Goal: Task Accomplishment & Management: Use online tool/utility

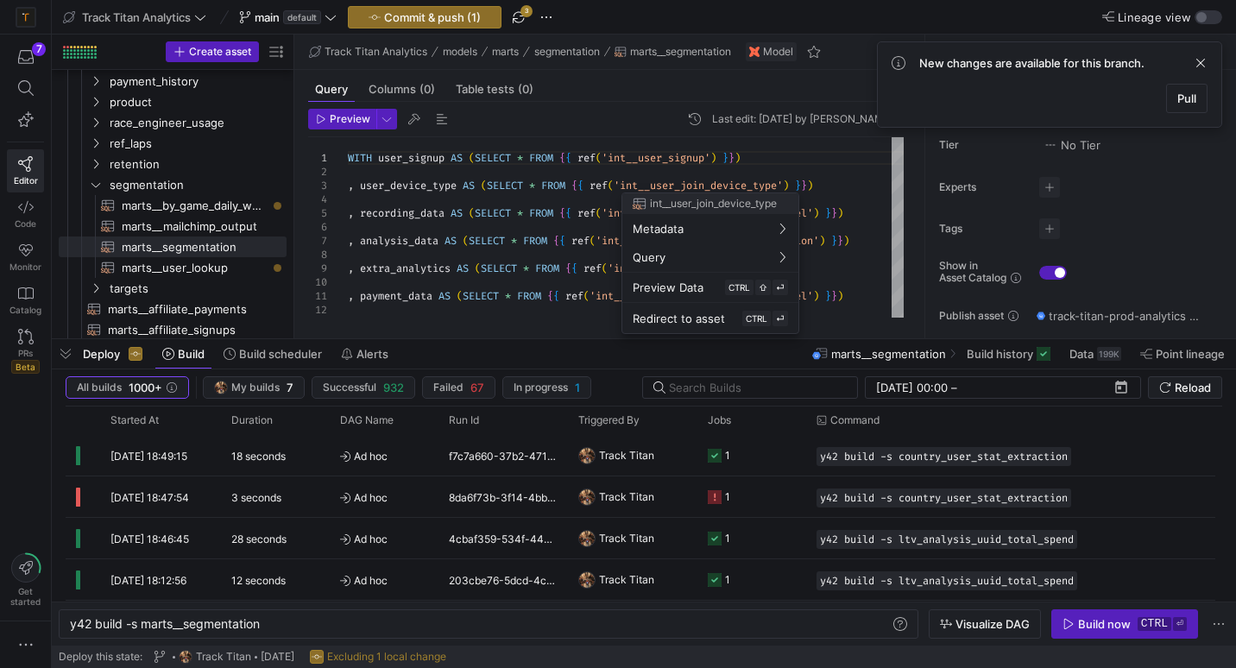
scroll to position [41, 161]
click at [167, 311] on div at bounding box center [618, 334] width 1236 height 668
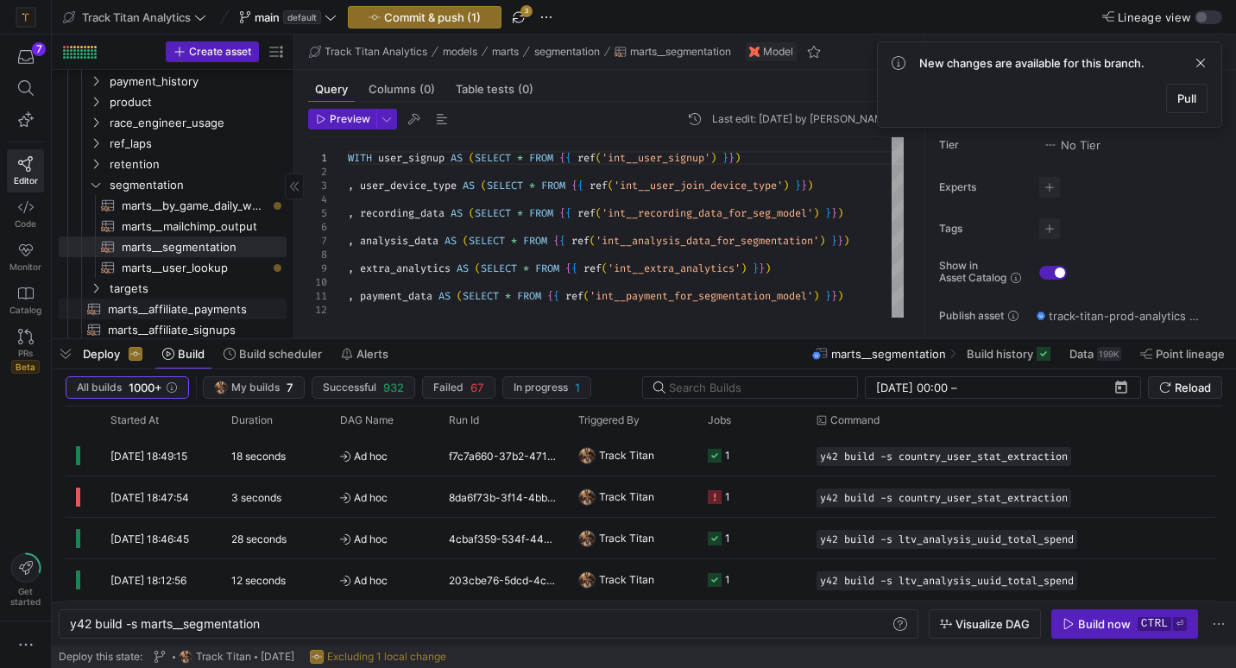
click at [167, 311] on span "marts__affiliate_payments​​​​​​​​​​" at bounding box center [187, 309] width 159 height 20
type textarea "WITH payments AS(SELECT * FROM {{ ref('marts__all_purchases') }}) , subscriptio…"
type textarea "y42 build -s marts__affiliate_payments"
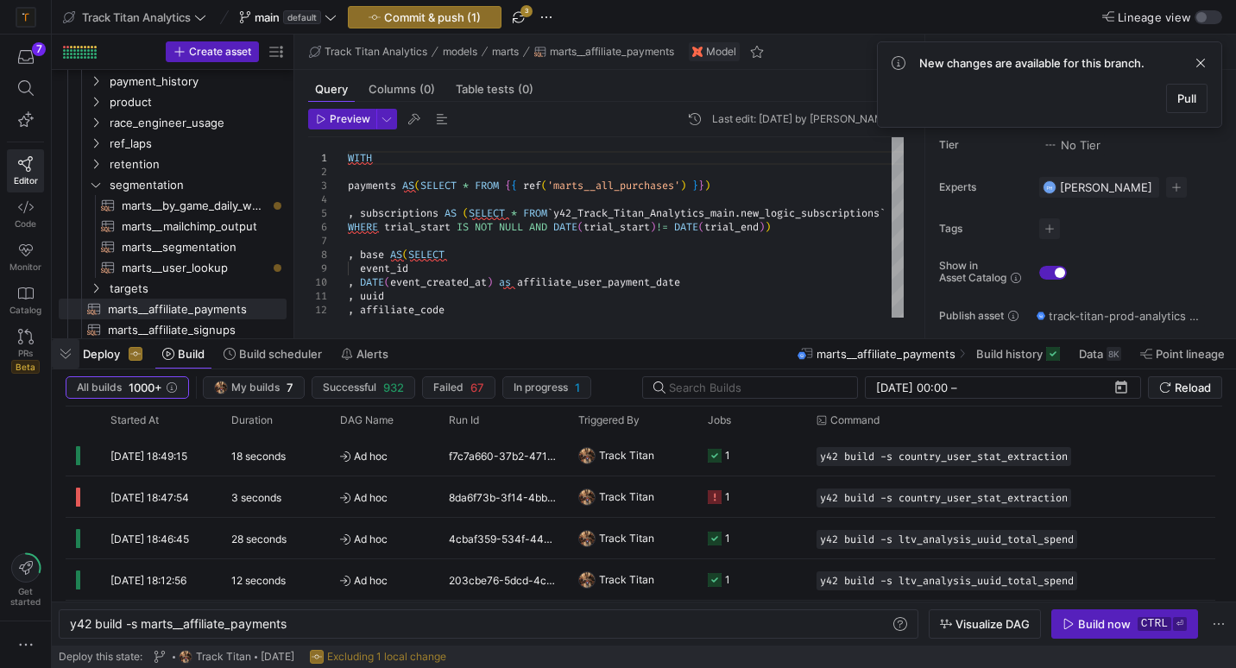
click at [68, 352] on span "button" at bounding box center [66, 353] width 28 height 29
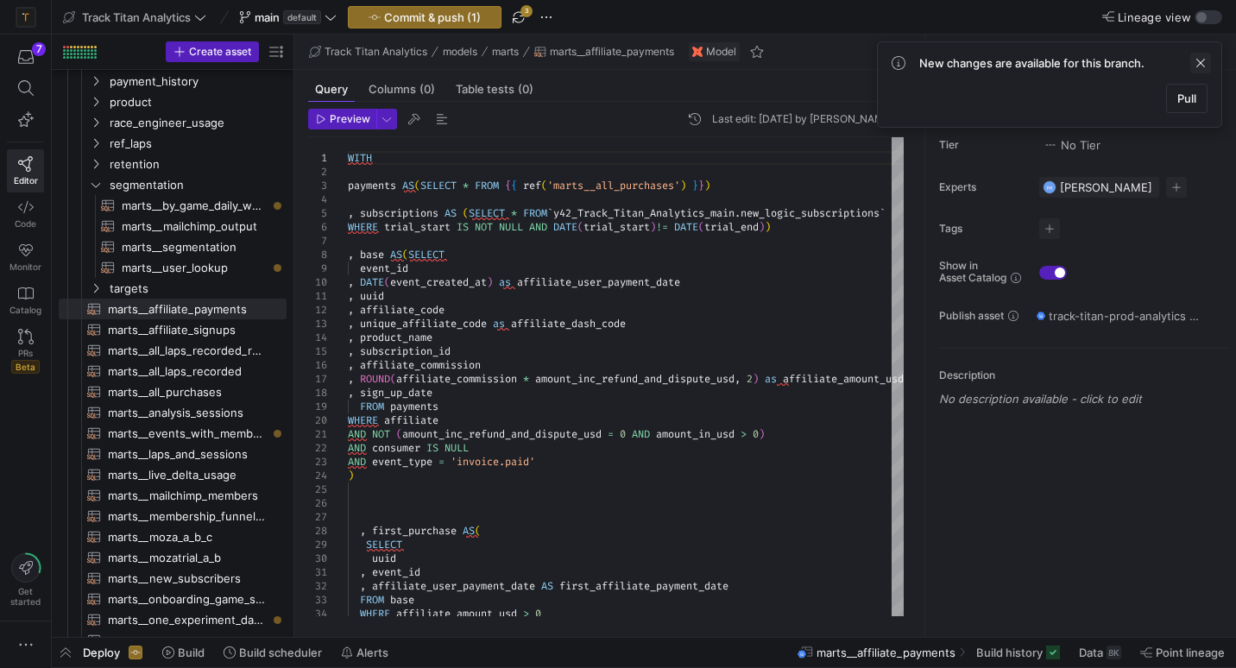
click at [1200, 62] on span at bounding box center [1200, 63] width 21 height 21
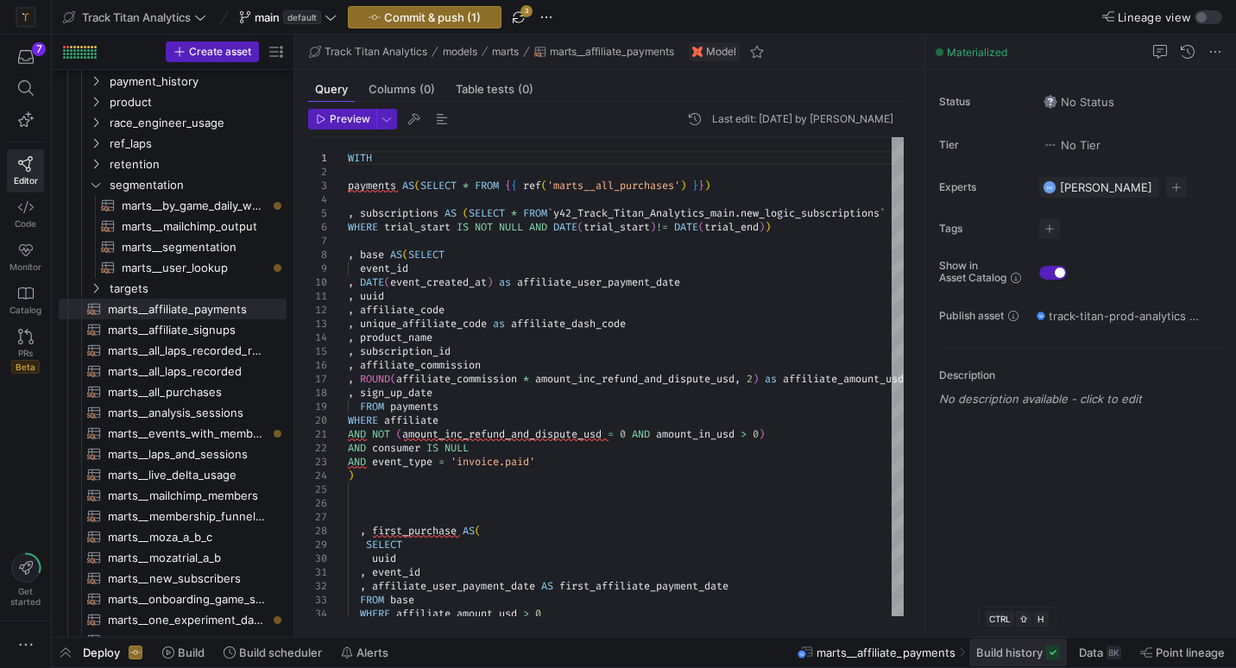
click at [1026, 651] on span "Build history" at bounding box center [1009, 653] width 66 height 14
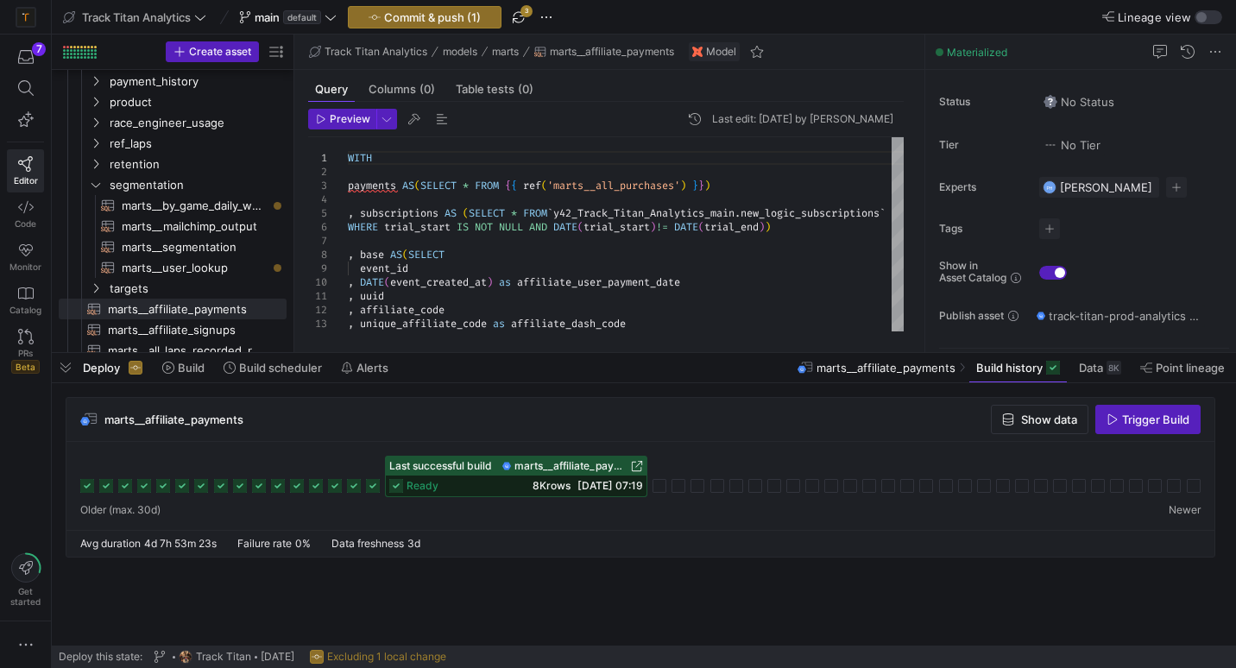
click at [639, 468] on icon at bounding box center [637, 466] width 12 height 12
